Goal: Information Seeking & Learning: Learn about a topic

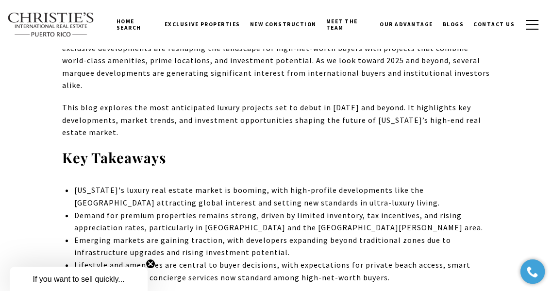
scroll to position [392, 0]
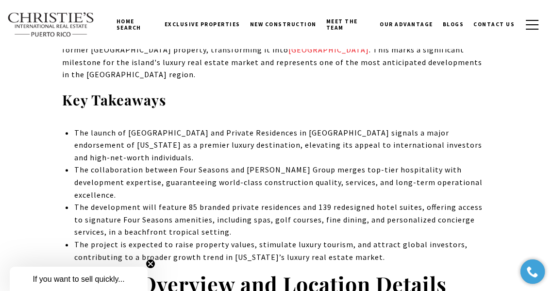
scroll to position [402, 0]
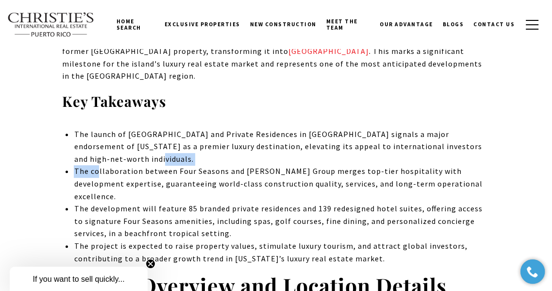
drag, startPoint x: 99, startPoint y: 156, endPoint x: 98, endPoint y: 146, distance: 9.8
click at [98, 146] on ul "The launch of [GEOGRAPHIC_DATA] and Private Residences in [GEOGRAPHIC_DATA] sig…" at bounding box center [282, 196] width 416 height 137
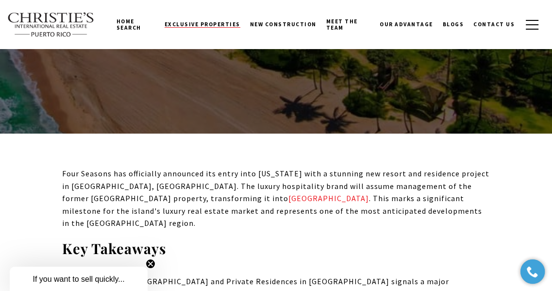
scroll to position [254, 0]
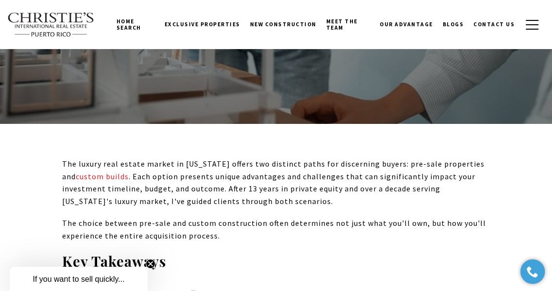
scroll to position [264, 0]
